Goal: Information Seeking & Learning: Find specific fact

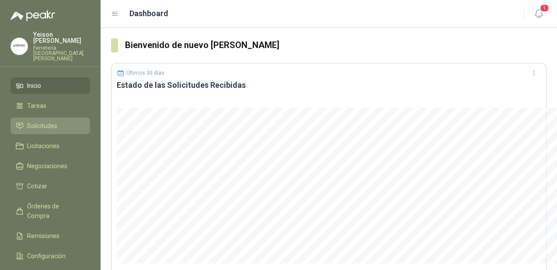
click at [37, 121] on span "Solicitudes" at bounding box center [42, 126] width 30 height 10
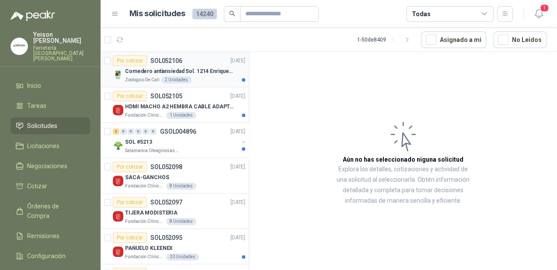
click at [199, 74] on p "Comedero antiansiedad Sol. 1214 Enriquecimiento" at bounding box center [179, 71] width 109 height 8
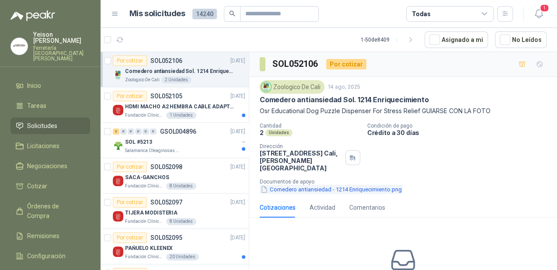
click at [283, 189] on button "Comedero antiansiedad - 1214 Enriquecimiento.png" at bounding box center [330, 189] width 143 height 9
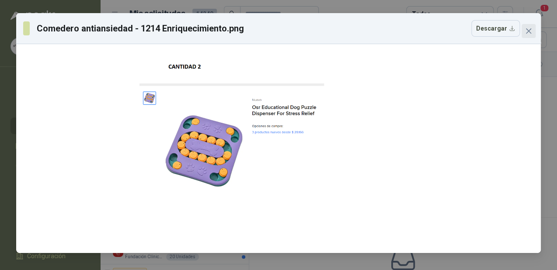
click at [528, 28] on icon "close" at bounding box center [528, 31] width 7 height 7
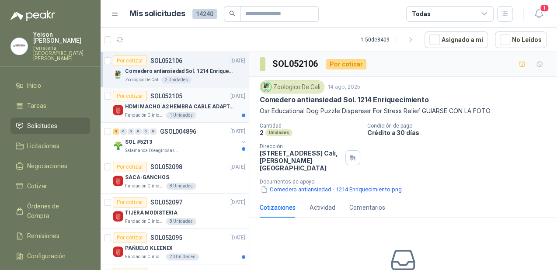
click at [183, 104] on p "HDMI MACHO A2 HEMBRA CABLE ADAPTADOR CONVERTIDOR FOR MONIT" at bounding box center [179, 107] width 109 height 8
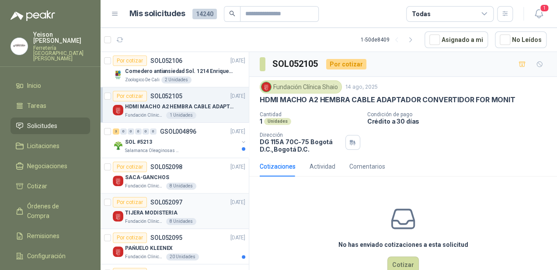
click at [193, 211] on div "TIJERA MODISTERIA" at bounding box center [185, 212] width 120 height 10
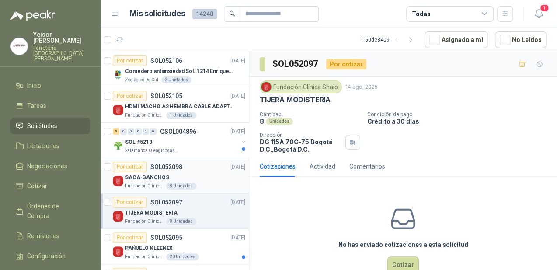
click at [167, 173] on div "SACA-GANCHOS" at bounding box center [185, 177] width 120 height 10
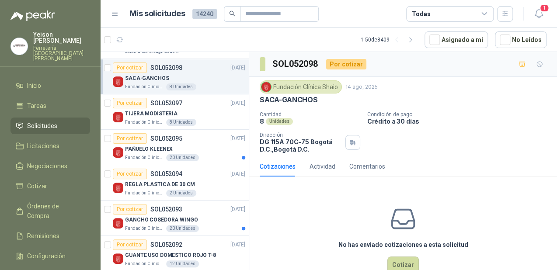
scroll to position [105, 0]
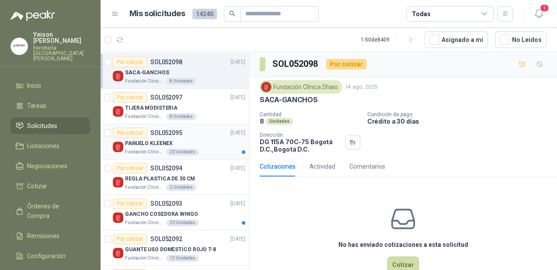
click at [187, 138] on div "PAŃUELO KLEENEX" at bounding box center [185, 143] width 120 height 10
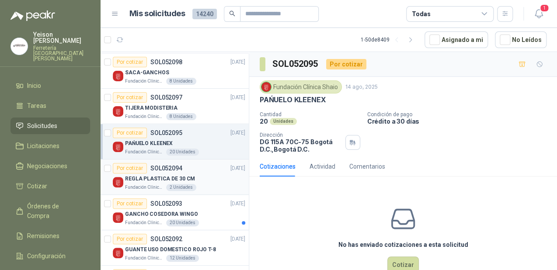
click at [195, 179] on div "REGLA PLASTICA DE 30 CM" at bounding box center [185, 178] width 120 height 10
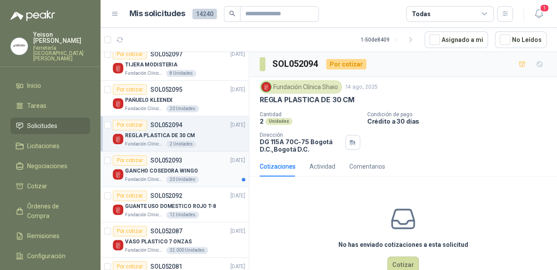
scroll to position [210, 0]
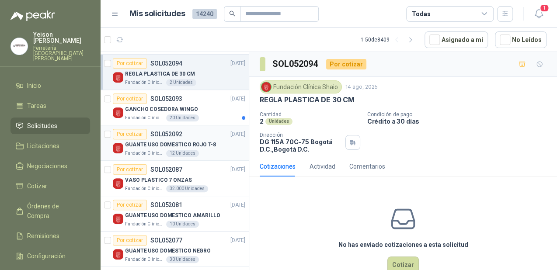
click at [188, 148] on div "GUANTE USO DOMESTICO ROJO T-8" at bounding box center [185, 144] width 120 height 10
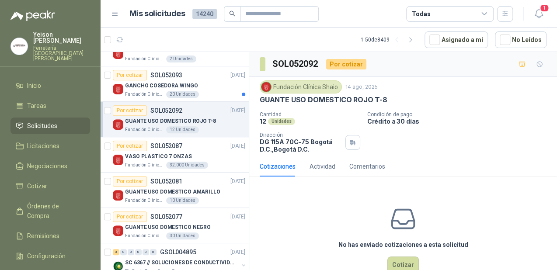
scroll to position [245, 0]
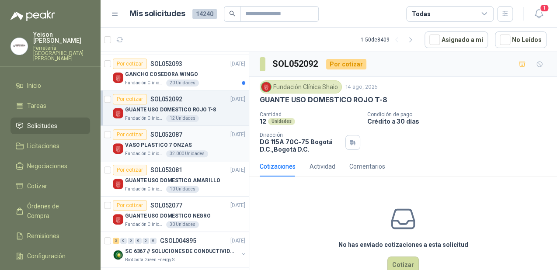
click at [189, 149] on div "VASO PLASTICO 7 ONZAS" at bounding box center [185, 145] width 120 height 10
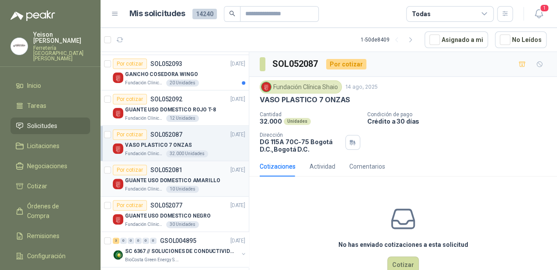
click at [193, 175] on div "GUANTE USO DOMESTICO AMARILLO" at bounding box center [185, 180] width 120 height 10
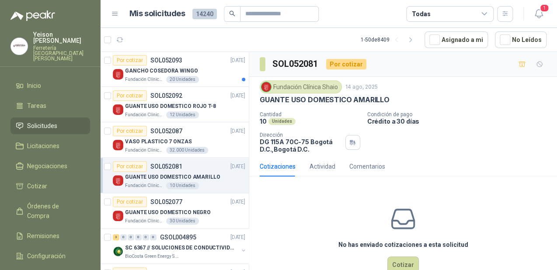
scroll to position [245, 0]
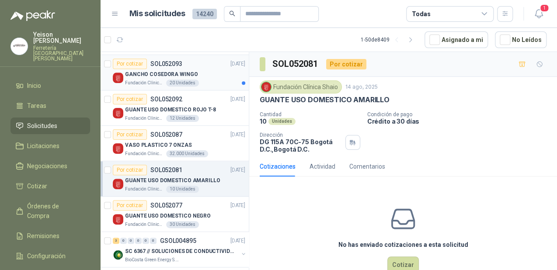
click at [198, 74] on div "GANCHO COSEDORA WINGO" at bounding box center [185, 74] width 120 height 10
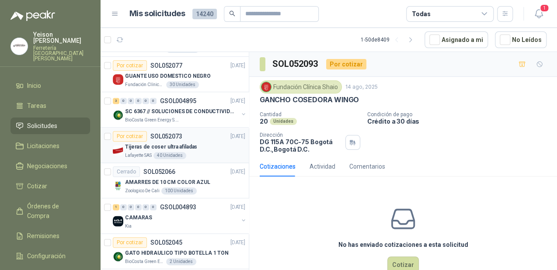
scroll to position [489, 0]
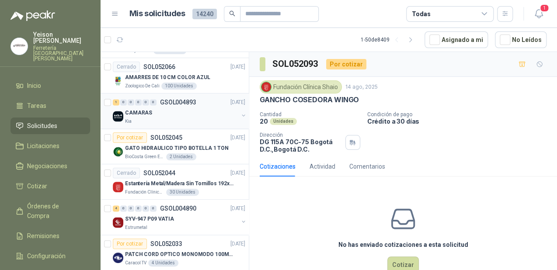
click at [161, 114] on div "CAMARAS" at bounding box center [181, 112] width 113 height 10
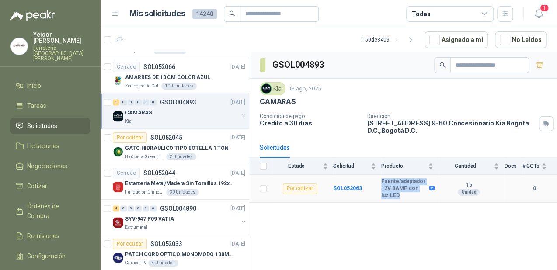
drag, startPoint x: 394, startPoint y: 194, endPoint x: 377, endPoint y: 187, distance: 18.0
click at [377, 187] on tr "Por cotizar SOL052063 Fuente/adaptador 12V 3AMP con luz LED 15 Unidad 0" at bounding box center [403, 189] width 308 height 28
copy tr "Fuente/adaptador 12V 3AMP con luz LED"
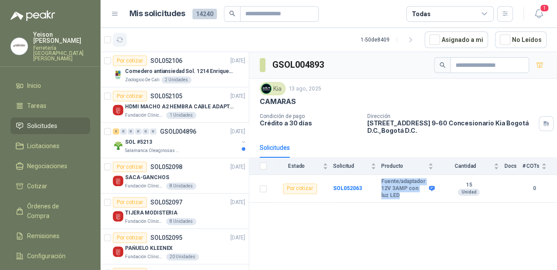
click at [119, 40] on icon "button" at bounding box center [119, 39] width 7 height 7
click at [121, 34] on button "button" at bounding box center [120, 40] width 14 height 14
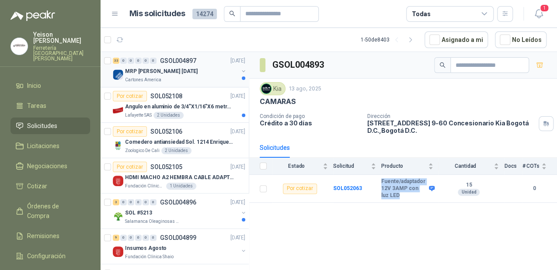
click at [159, 74] on p "MRP [PERSON_NAME] [DATE]" at bounding box center [161, 71] width 73 height 8
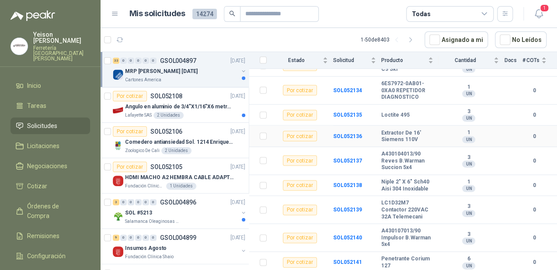
scroll to position [746, 0]
click at [160, 97] on p "SOL052108" at bounding box center [166, 96] width 32 height 6
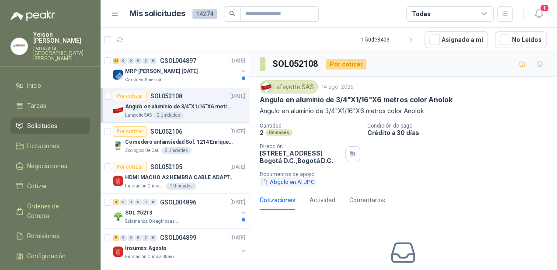
click at [280, 185] on button "Abgulo en Al.JPG" at bounding box center [287, 181] width 56 height 9
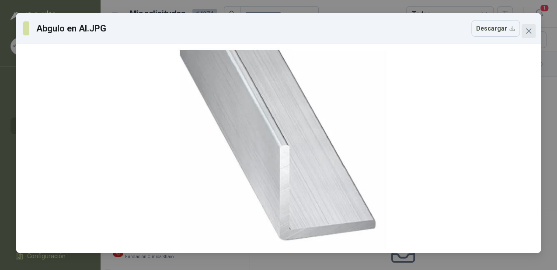
click at [526, 32] on icon "close" at bounding box center [528, 30] width 5 height 5
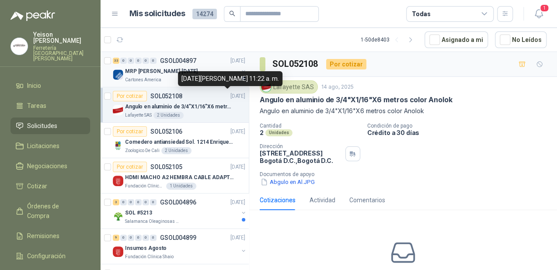
click at [204, 76] on div "[DATE][PERSON_NAME] 11:22 a. m." at bounding box center [230, 78] width 104 height 15
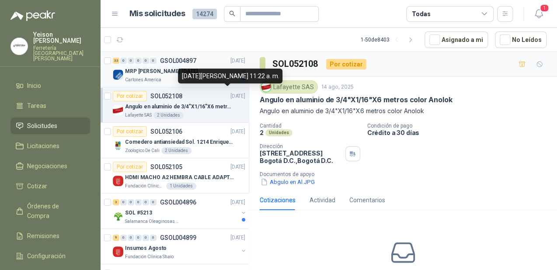
scroll to position [3, 0]
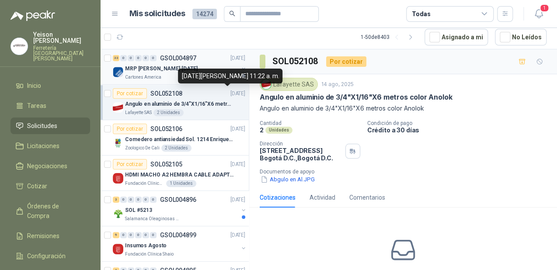
click at [159, 69] on p "MRP [PERSON_NAME] [DATE]" at bounding box center [161, 69] width 73 height 8
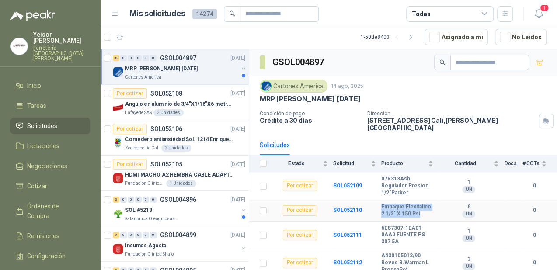
drag, startPoint x: 398, startPoint y: 213, endPoint x: 382, endPoint y: 201, distance: 19.9
click at [382, 204] on b "Empaque Flexitalico 2 1/2" X 150 Psi" at bounding box center [407, 211] width 52 height 14
copy b "Empaque Flexitalico 2 1/2" X 150 Psi"
drag, startPoint x: 404, startPoint y: 183, endPoint x: 383, endPoint y: 169, distance: 25.7
click at [383, 176] on b "07R313Asb Regulador Presion 1/2"Parker" at bounding box center [407, 186] width 52 height 21
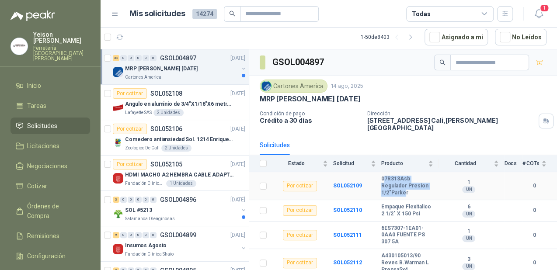
drag, startPoint x: 383, startPoint y: 169, endPoint x: 388, endPoint y: 182, distance: 14.1
click at [387, 182] on b "07R313Asb Regulador Presion 1/2"Parker" at bounding box center [407, 186] width 52 height 21
drag, startPoint x: 407, startPoint y: 185, endPoint x: 376, endPoint y: 173, distance: 33.3
click at [376, 173] on tr "Por cotizar SOL052109 07R313Asb Regulador Presion 1/2"[PERSON_NAME] 1 UN 0" at bounding box center [403, 186] width 308 height 28
copy tr "07R313Asb Regulador Presion 1/2"Parker"
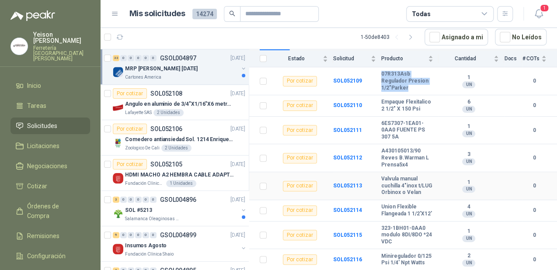
scroll to position [140, 0]
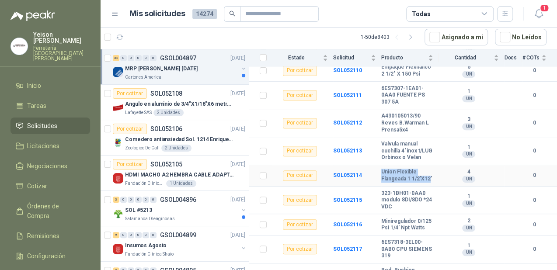
drag, startPoint x: 398, startPoint y: 190, endPoint x: 376, endPoint y: 173, distance: 28.4
click at [376, 173] on tr "Por cotizar SOL052114 Union Flexible Flangeada 1 1/2'X12' 4 UN 0" at bounding box center [403, 175] width 308 height 21
copy tr "Union Flexible Flangeada 1 1/2'X12"
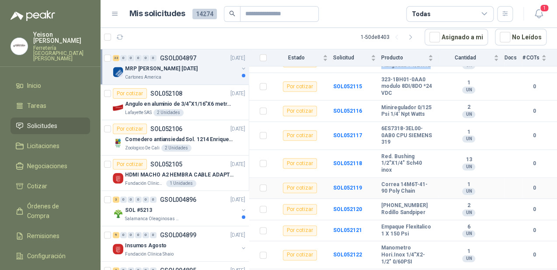
scroll to position [280, 0]
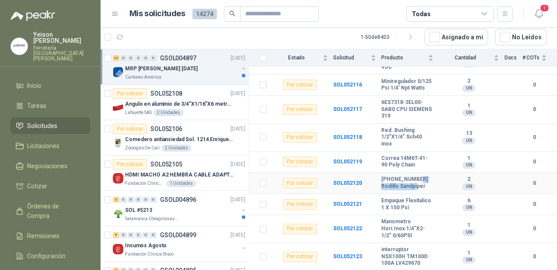
drag, startPoint x: 425, startPoint y: 206, endPoint x: 382, endPoint y: 204, distance: 42.4
click at [382, 190] on b "[PHONE_NUMBER] Rodillo Sandpiper" at bounding box center [407, 183] width 52 height 14
copy b "Rodillo Sandpiper"
